Goal: Information Seeking & Learning: Find specific fact

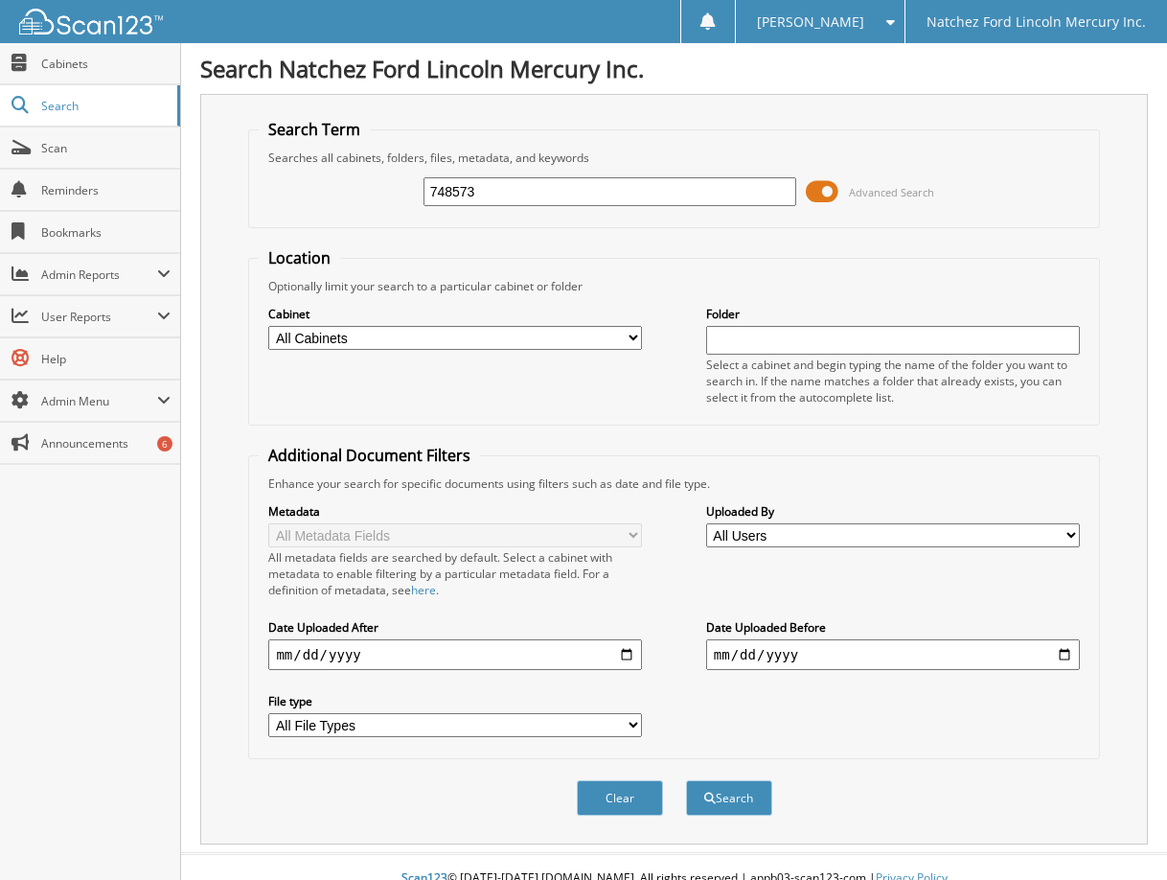
type input "748573"
click at [686, 780] on button "Search" at bounding box center [729, 797] width 86 height 35
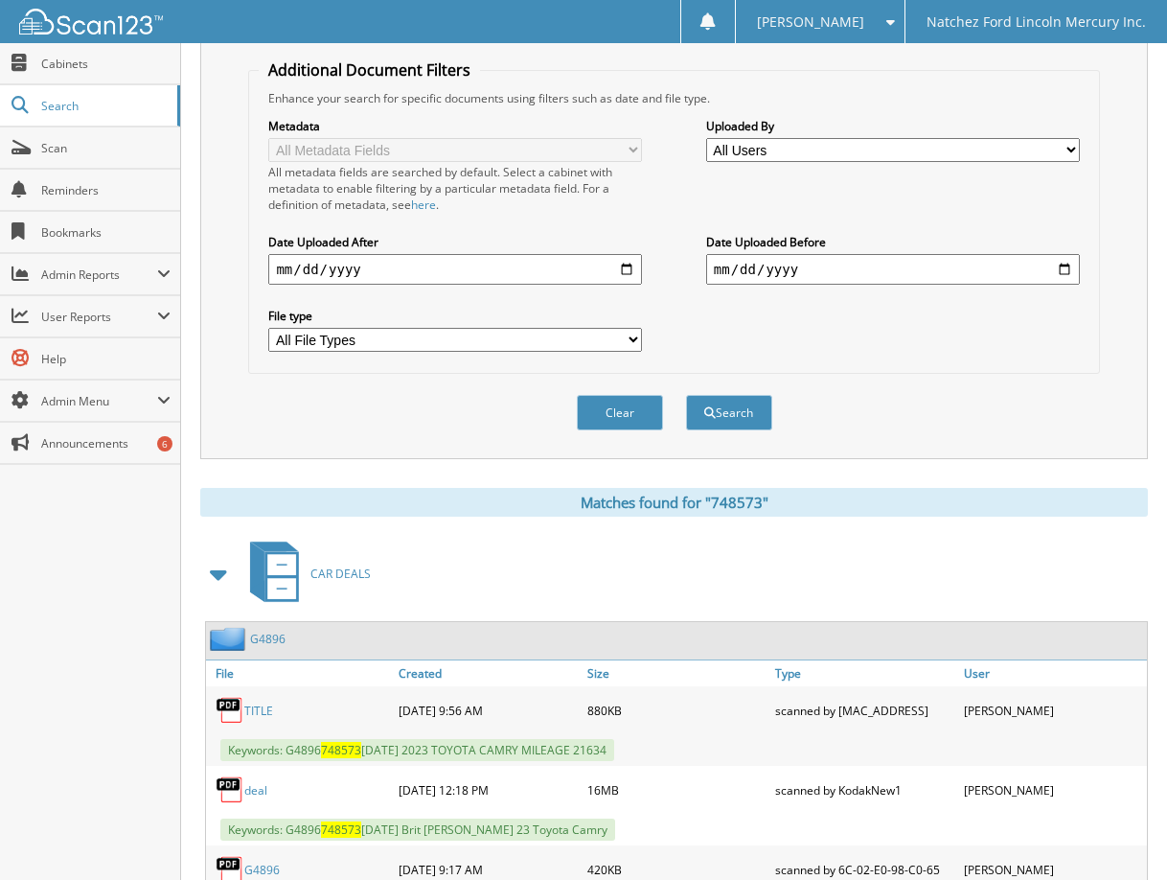
scroll to position [671, 0]
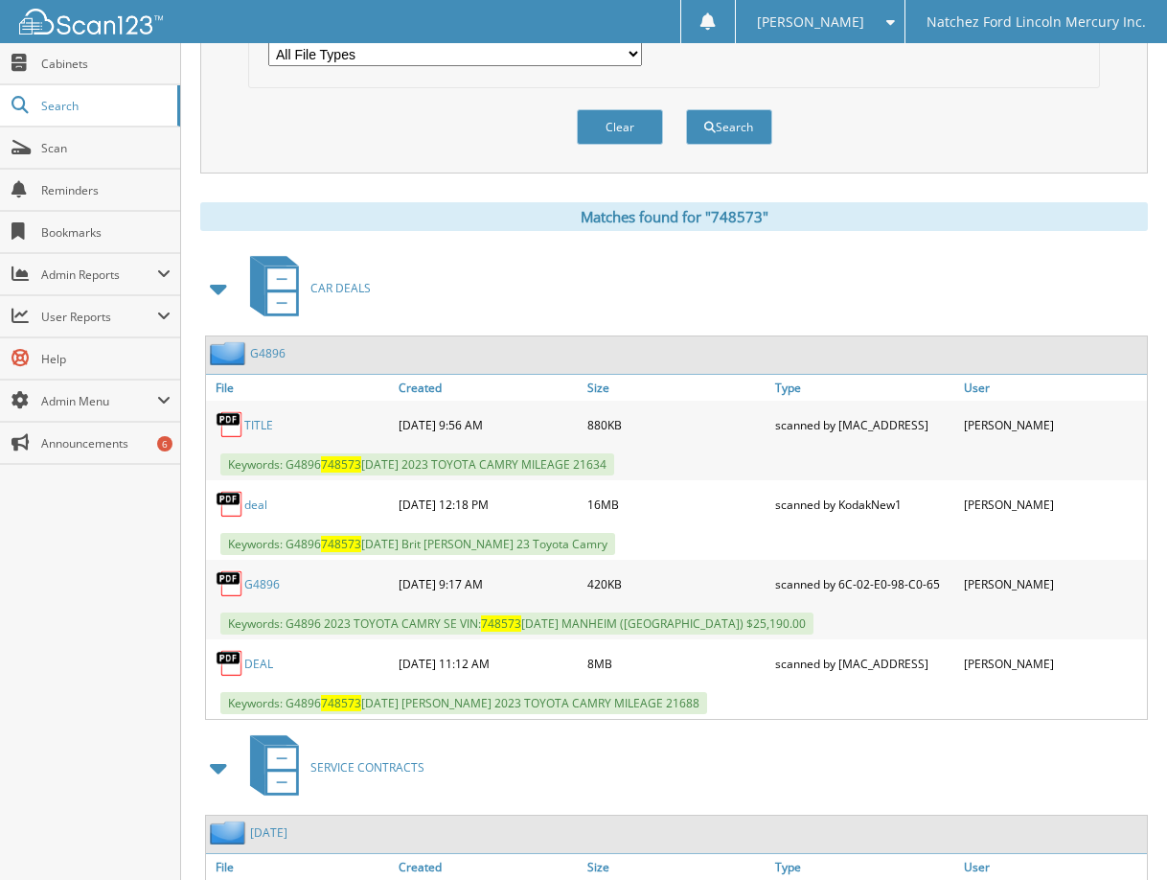
click at [265, 668] on link "DEAL" at bounding box center [258, 664] width 29 height 16
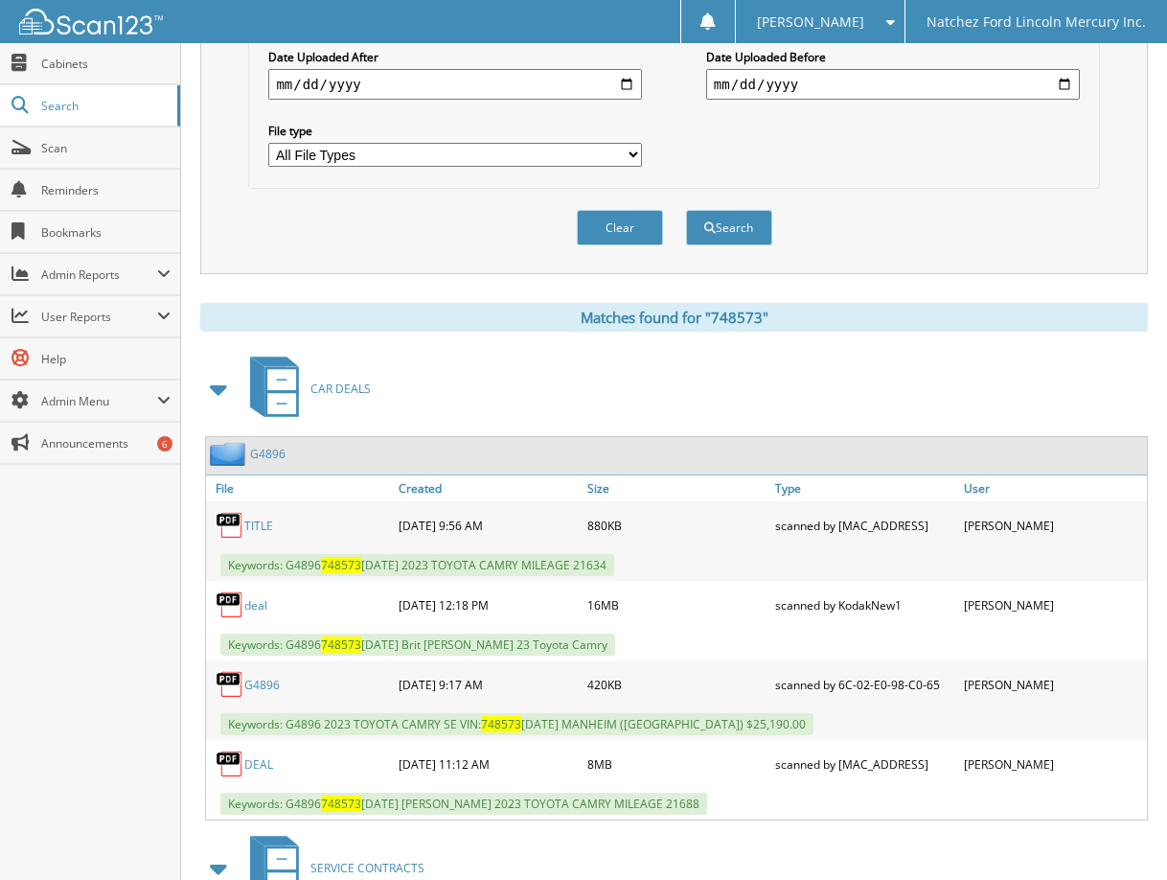
scroll to position [567, 0]
